Goal: Communication & Community: Answer question/provide support

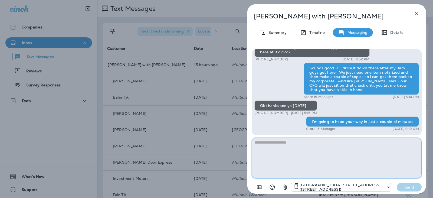
click at [310, 161] on textarea at bounding box center [336, 158] width 170 height 41
type textarea "*"
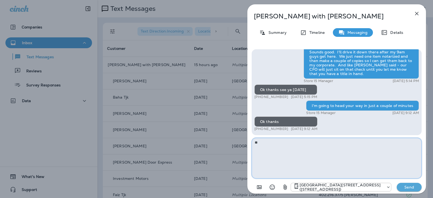
type textarea "*"
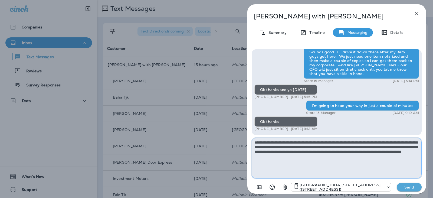
type textarea "**********"
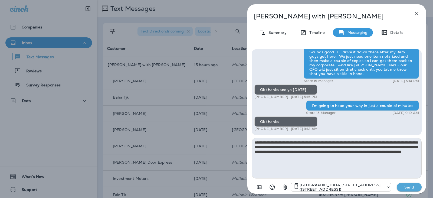
click at [409, 188] on p "Send" at bounding box center [408, 186] width 23 height 5
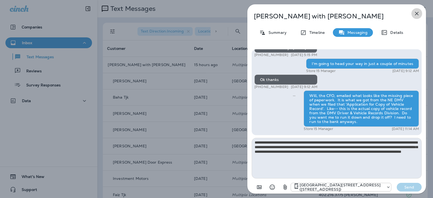
click at [419, 15] on icon "button" at bounding box center [416, 13] width 6 height 6
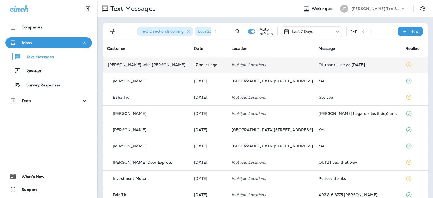
click at [326, 66] on div "Ok thanks see ya [DATE]" at bounding box center [357, 64] width 78 height 4
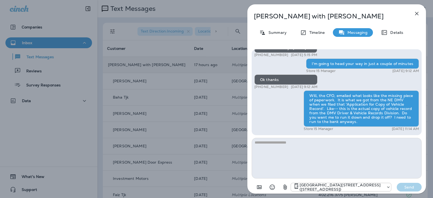
click at [414, 13] on icon "button" at bounding box center [416, 13] width 6 height 6
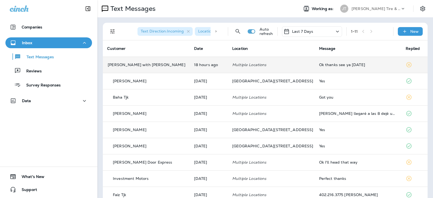
click at [300, 29] on p "Last 7 Days" at bounding box center [302, 31] width 21 height 4
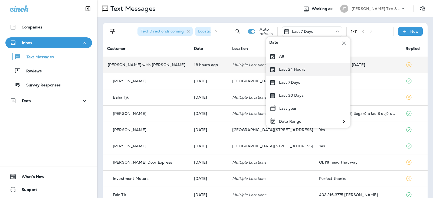
click at [291, 68] on p "Last 24 Hours" at bounding box center [292, 69] width 26 height 4
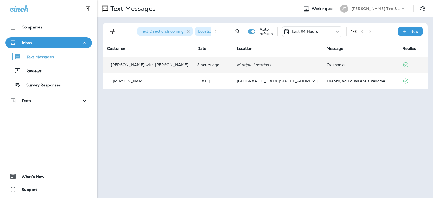
click at [288, 67] on td "Multiple Locations" at bounding box center [277, 65] width 90 height 16
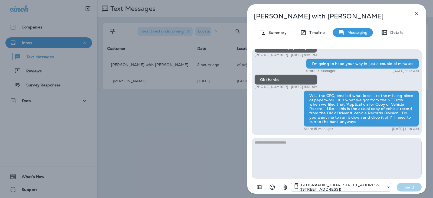
click at [414, 11] on icon "button" at bounding box center [416, 13] width 6 height 6
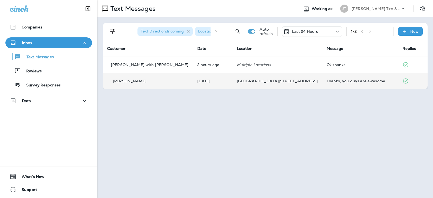
click at [334, 82] on div "Thanks, you guys are awesome" at bounding box center [359, 81] width 67 height 4
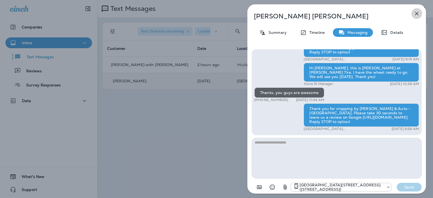
click at [418, 14] on icon "button" at bounding box center [416, 13] width 6 height 6
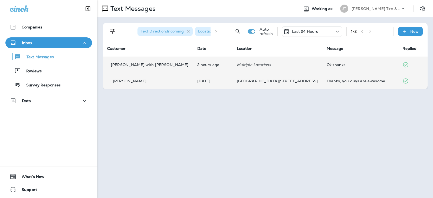
click at [283, 67] on td "Multiple Locations" at bounding box center [277, 65] width 90 height 16
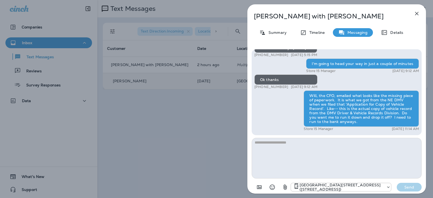
click at [403, 18] on div "[PERSON_NAME] with [PERSON_NAME] Summary Timeline Messaging Details Hey [PERSON…" at bounding box center [336, 100] width 178 height 192
click at [416, 14] on icon "button" at bounding box center [417, 14] width 4 height 4
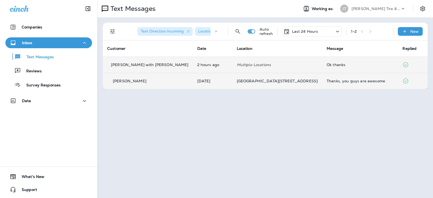
click at [257, 61] on td "Multiple Locations" at bounding box center [277, 65] width 90 height 16
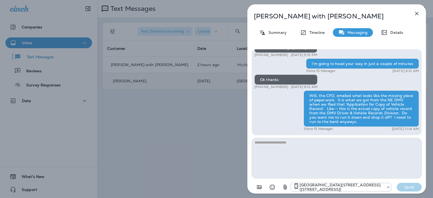
click at [419, 12] on icon "button" at bounding box center [416, 13] width 6 height 6
